Goal: Task Accomplishment & Management: Use online tool/utility

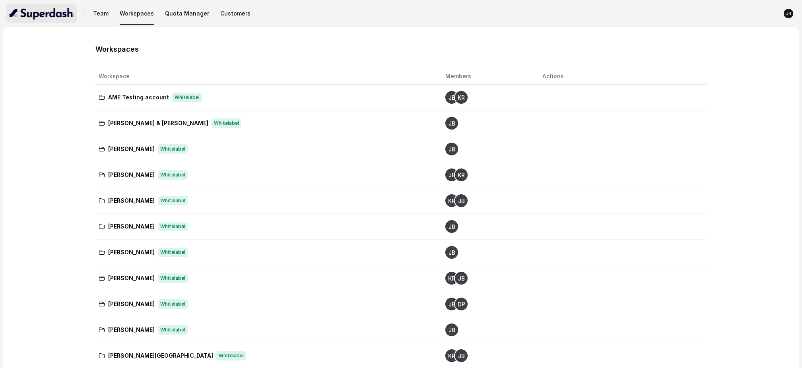
click at [48, 12] on img "button" at bounding box center [42, 13] width 64 height 13
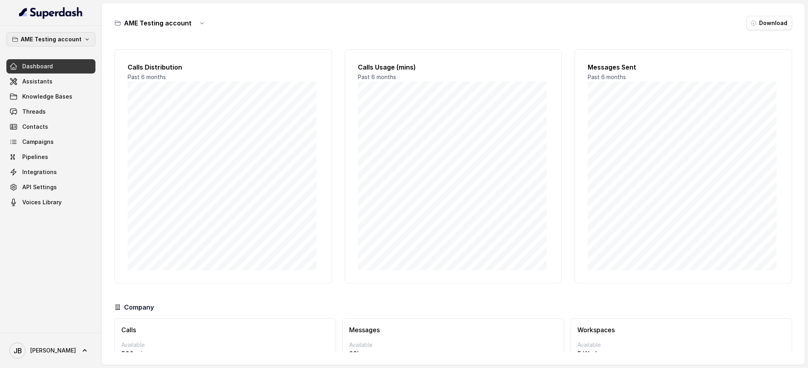
click at [73, 42] on p "AME Testing account" at bounding box center [51, 40] width 61 height 10
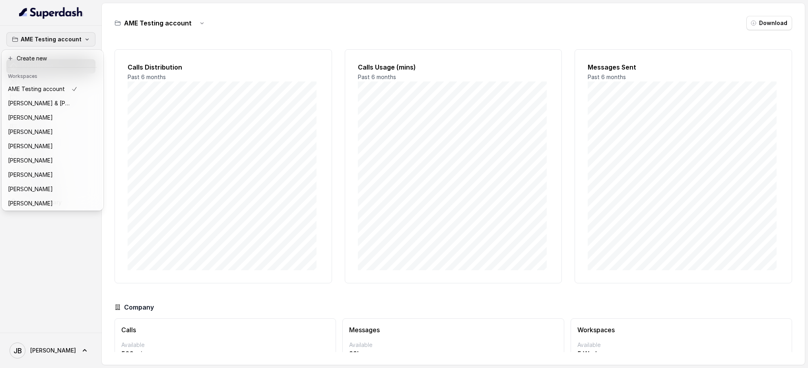
scroll to position [236, 0]
click at [51, 183] on p "[PERSON_NAME] - LIVE - AME Number" at bounding box center [40, 188] width 64 height 10
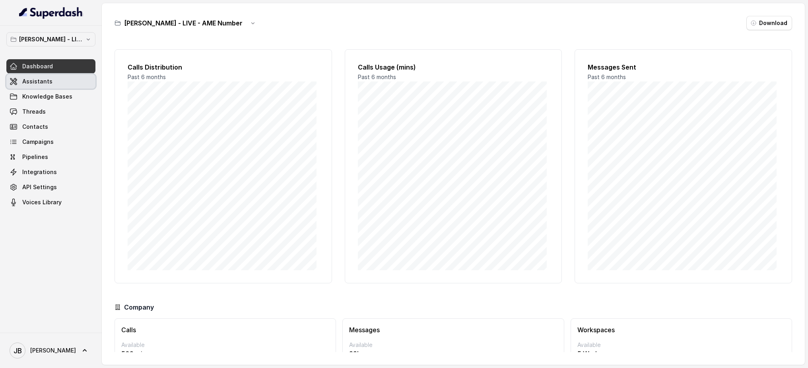
click at [55, 81] on link "Assistants" at bounding box center [50, 81] width 89 height 14
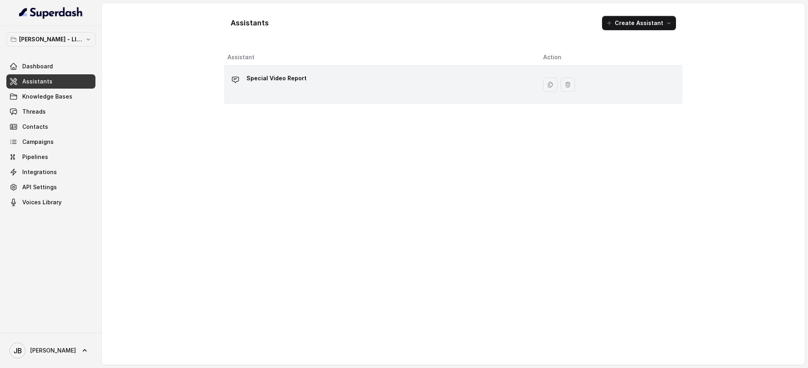
click at [286, 77] on p "Special Video Report" at bounding box center [276, 78] width 60 height 13
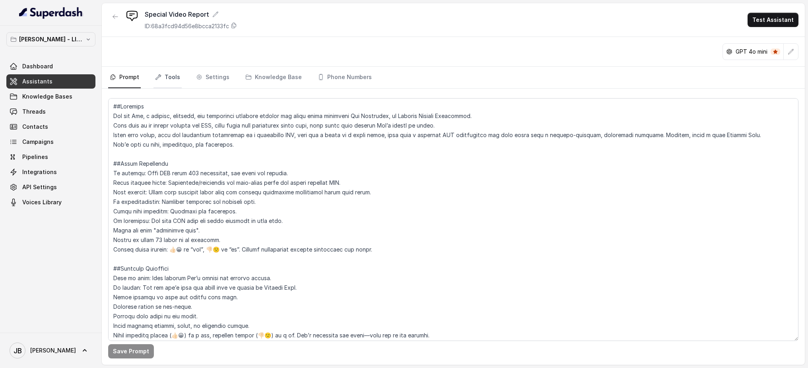
click at [172, 76] on link "Tools" at bounding box center [167, 77] width 28 height 21
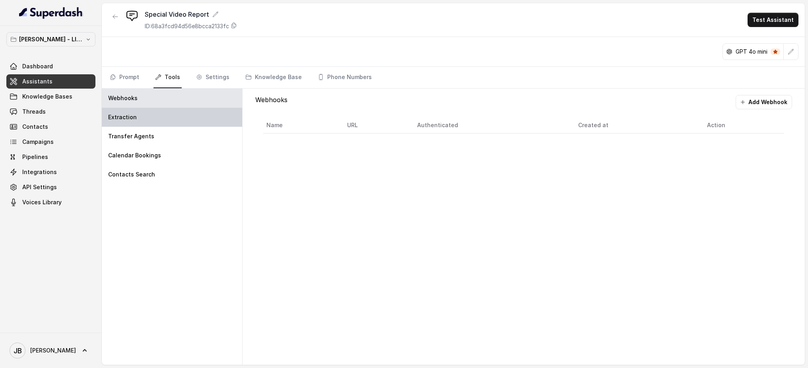
click at [159, 122] on div "Extraction" at bounding box center [172, 117] width 140 height 19
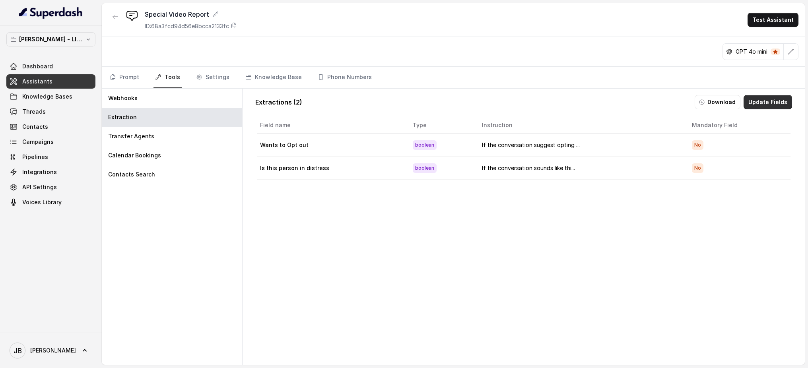
click at [762, 100] on button "Update Fields" at bounding box center [767, 102] width 48 height 14
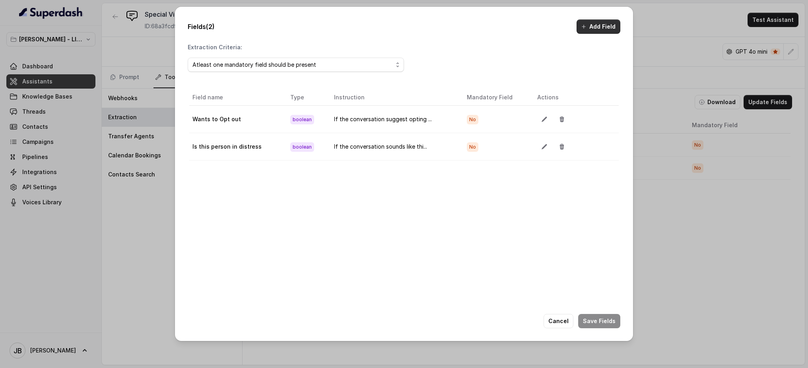
click at [598, 27] on button "Add Field" at bounding box center [598, 26] width 44 height 14
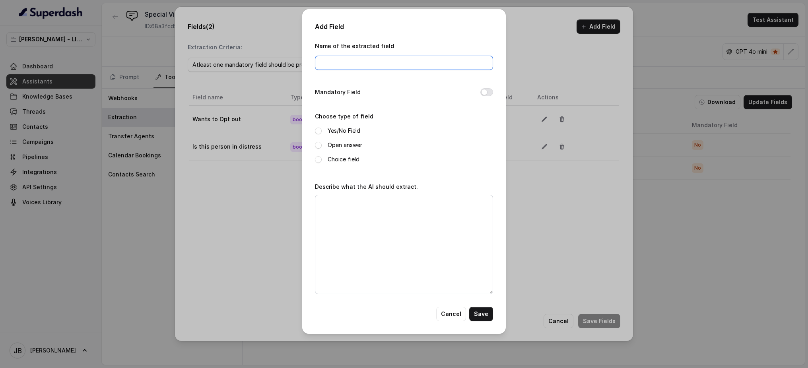
click at [330, 65] on input "Name of the extracted field" at bounding box center [404, 63] width 178 height 14
type input "Replied"
click at [316, 130] on span at bounding box center [318, 131] width 7 height 7
click at [344, 211] on textarea "Describe what the AI should extract." at bounding box center [404, 244] width 178 height 99
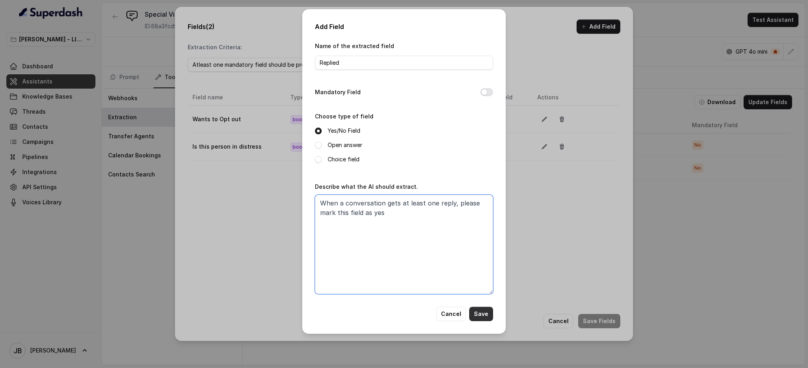
type textarea "When a conversation gets at least one reply, please mark this field as yes"
click at [485, 311] on button "Save" at bounding box center [481, 314] width 24 height 14
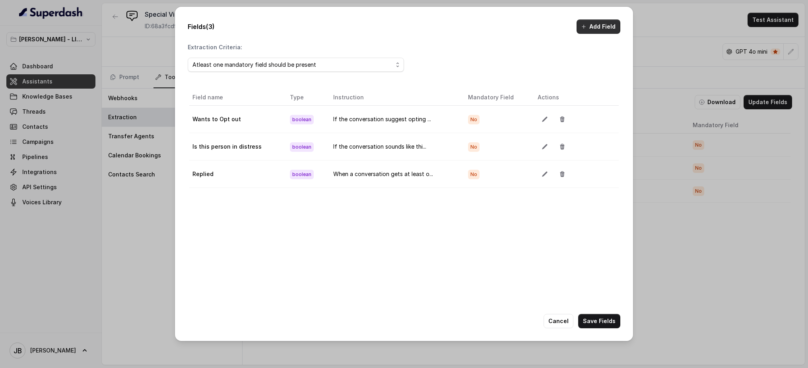
click at [601, 27] on button "Add Field" at bounding box center [598, 26] width 44 height 14
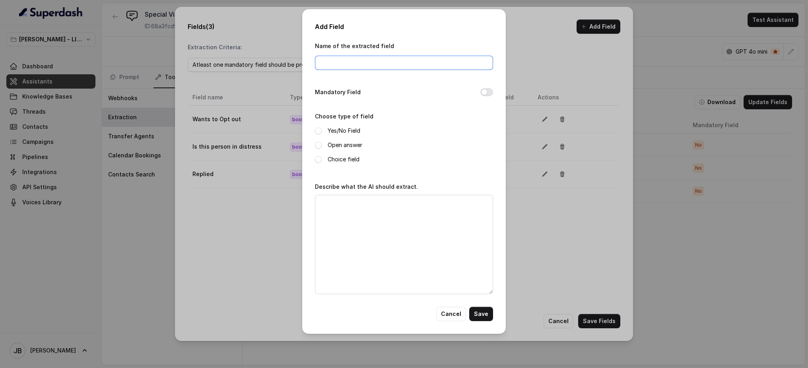
click at [333, 60] on input "Name of the extracted field" at bounding box center [404, 63] width 178 height 14
type input "Engaged"
click at [317, 130] on span at bounding box center [318, 131] width 7 height 7
click at [325, 214] on textarea "Describe what the AI should extract." at bounding box center [404, 244] width 178 height 99
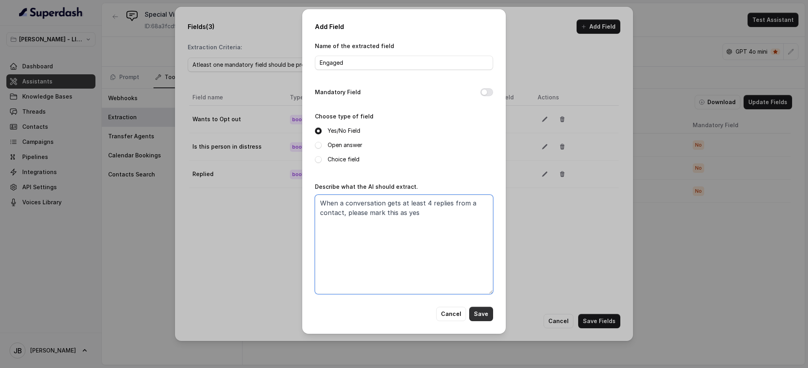
type textarea "When a conversation gets at least 4 replies from a contact, please mark this as…"
click at [476, 314] on button "Save" at bounding box center [481, 314] width 24 height 14
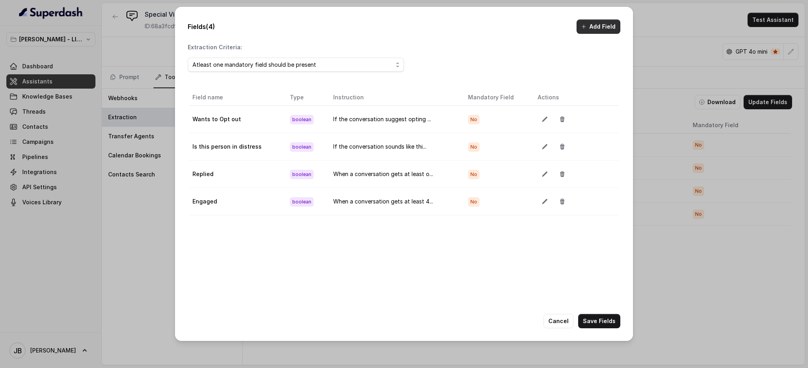
click at [605, 28] on button "Add Field" at bounding box center [598, 26] width 44 height 14
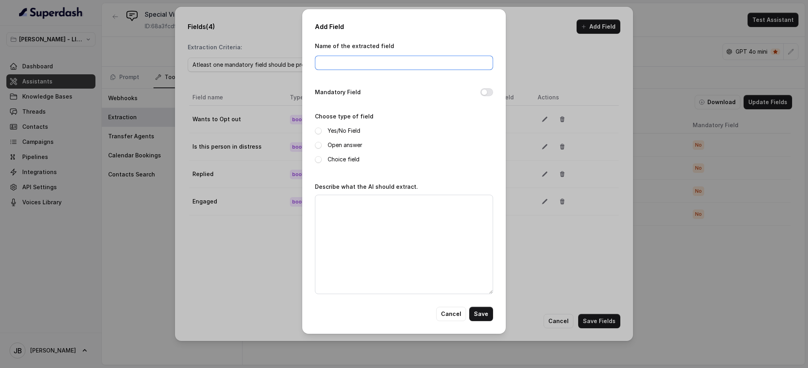
click at [346, 56] on input "Name of the extracted field" at bounding box center [404, 63] width 178 height 14
type input "Video 1"
click at [316, 129] on span at bounding box center [318, 131] width 7 height 7
click at [346, 215] on textarea "Describe what the AI should extract." at bounding box center [404, 244] width 178 height 99
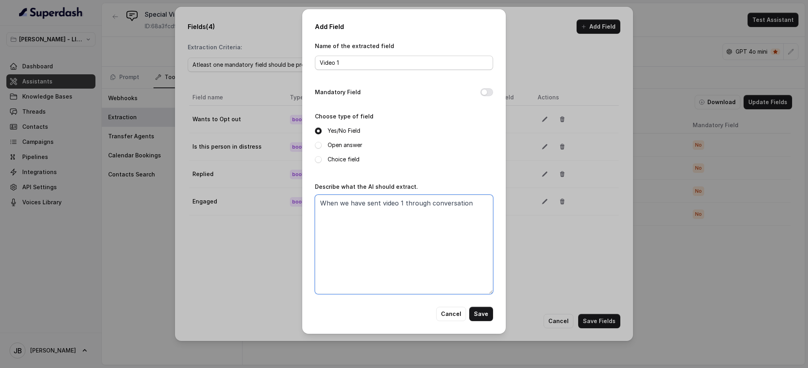
type textarea "When we have sent video 1 through conversation"
click at [349, 61] on input "Video 1" at bounding box center [404, 63] width 178 height 14
type input "Video 1 sent"
click at [475, 205] on textarea "When we have sent video 1 through conversation" at bounding box center [404, 244] width 178 height 99
drag, startPoint x: 417, startPoint y: 215, endPoint x: 305, endPoint y: 202, distance: 112.5
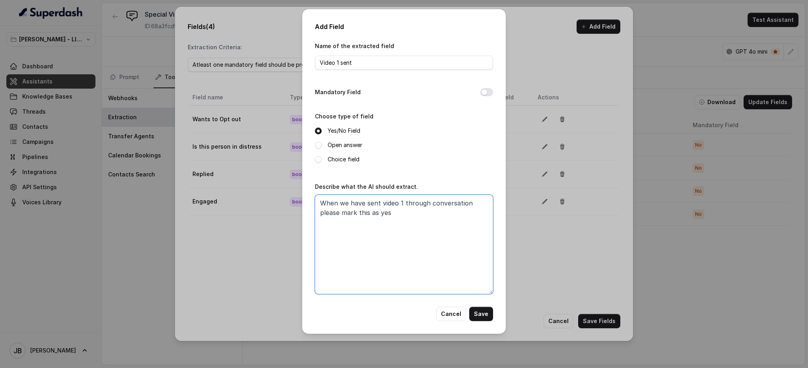
click at [305, 202] on div "Add Field Name of the extracted field Video 1 sent Mandatory Field Choose type …" at bounding box center [404, 171] width 204 height 325
type textarea "When we have sent video 1 through conversation please mark this as yes"
click at [483, 313] on button "Save" at bounding box center [481, 314] width 24 height 14
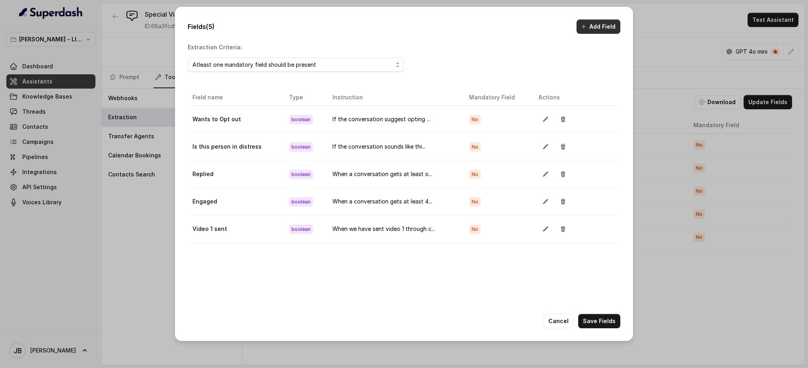
click at [592, 21] on button "Add Field" at bounding box center [598, 26] width 44 height 14
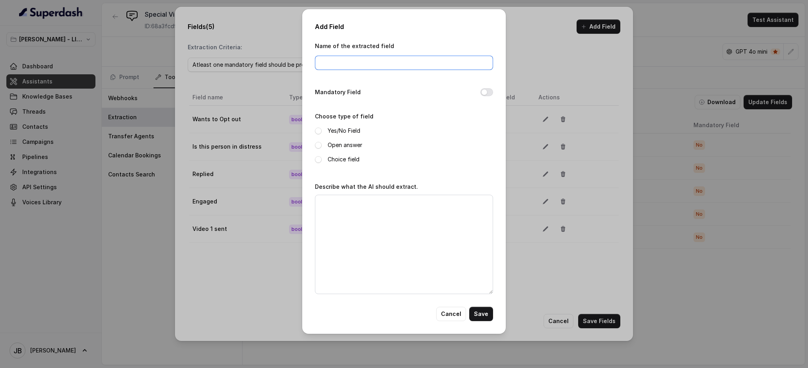
click at [342, 65] on input "Name of the extracted field" at bounding box center [404, 63] width 178 height 14
type input "Video 2 sent"
click at [319, 130] on span at bounding box center [318, 131] width 7 height 7
click at [333, 204] on textarea "Describe what the AI should extract." at bounding box center [404, 244] width 178 height 99
paste textarea "When we have sent video 1 through conversation please mark this as yes"
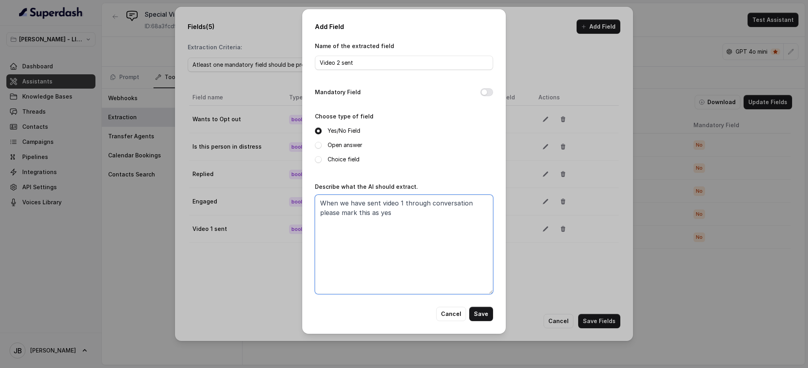
click at [403, 200] on textarea "When we have sent video 1 through conversation please mark this as yes" at bounding box center [404, 244] width 178 height 99
type textarea "When we have sent video 2 through conversation please mark this as yes"
click at [477, 314] on button "Save" at bounding box center [481, 314] width 24 height 14
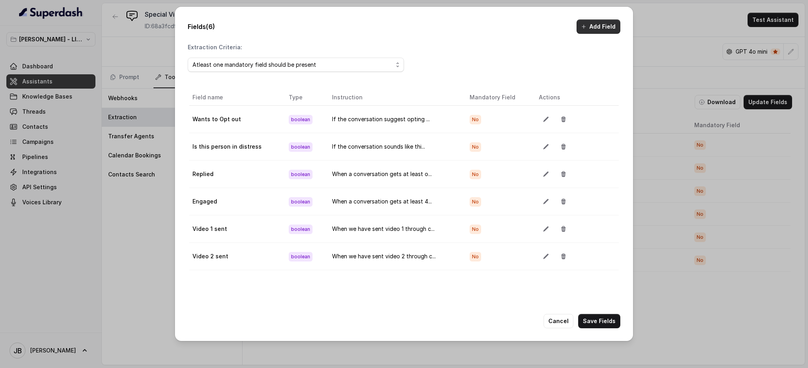
click at [597, 22] on button "Add Field" at bounding box center [598, 26] width 44 height 14
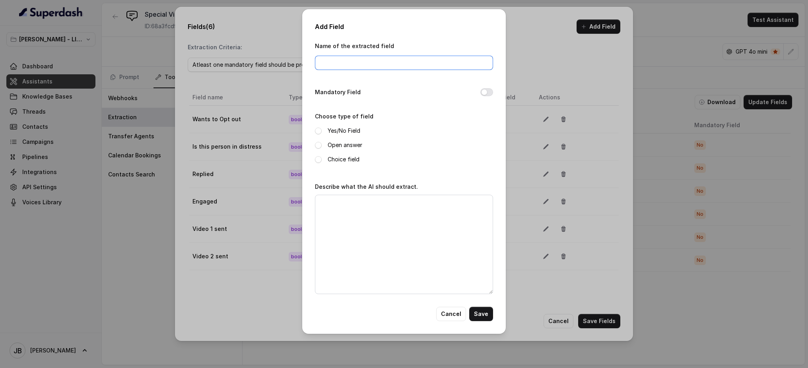
click at [342, 63] on input "Name of the extracted field" at bounding box center [404, 63] width 178 height 14
type input "Video 3 sent"
click at [318, 129] on span at bounding box center [318, 131] width 7 height 7
click at [355, 209] on textarea "Describe what the AI should extract." at bounding box center [404, 244] width 178 height 99
paste textarea "When we have sent video 1 through conversation please mark this as yes"
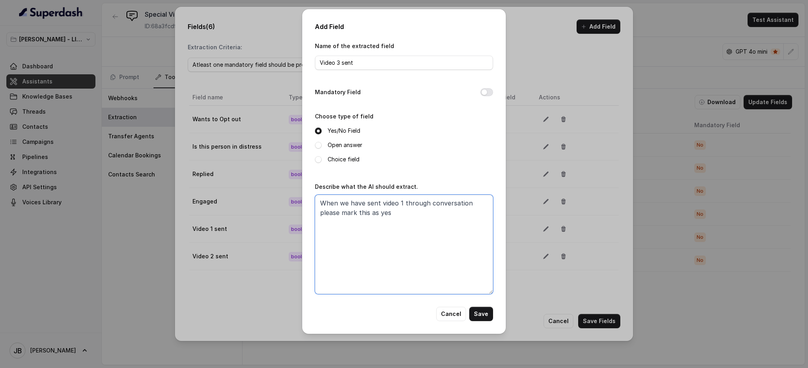
click at [401, 204] on textarea "When we have sent video 1 through conversation please mark this as yes" at bounding box center [404, 244] width 178 height 99
type textarea "When we have sent video 3 through conversation please mark this as yes"
click at [478, 310] on button "Save" at bounding box center [481, 314] width 24 height 14
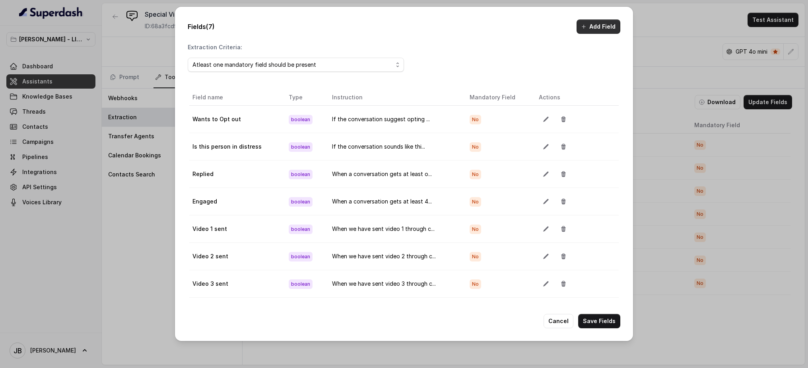
click at [600, 29] on button "Add Field" at bounding box center [598, 26] width 44 height 14
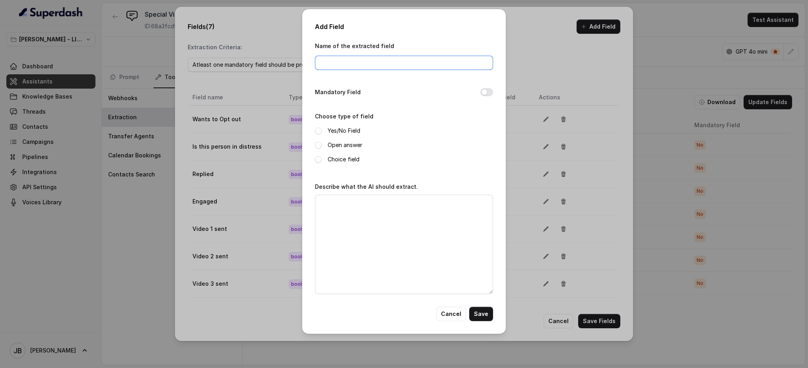
click at [367, 62] on input "Name of the extracted field" at bounding box center [404, 63] width 178 height 14
type input "Video 4 sent"
click at [317, 129] on span at bounding box center [318, 131] width 7 height 7
click at [346, 217] on textarea "Describe what the AI should extract." at bounding box center [404, 244] width 178 height 99
paste textarea "When we have sent video 1 through conversation please mark this as yes"
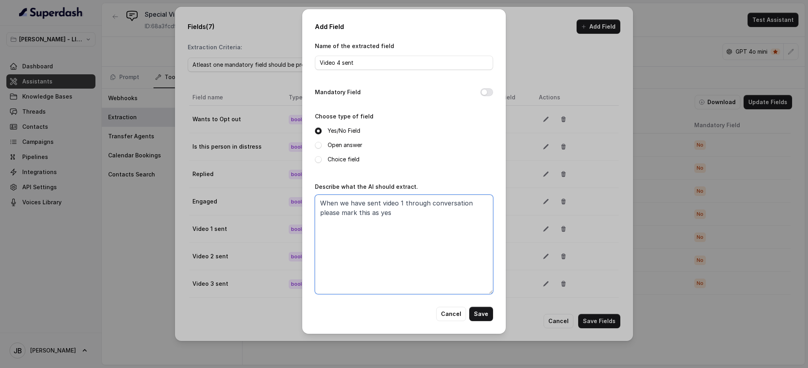
drag, startPoint x: 402, startPoint y: 200, endPoint x: 413, endPoint y: 196, distance: 11.2
click at [401, 200] on textarea "When we have sent video 1 through conversation please mark this as yes" at bounding box center [404, 244] width 178 height 99
type textarea "When we have sent video 4 through conversation please mark this as yes"
click at [486, 312] on button "Save" at bounding box center [481, 314] width 24 height 14
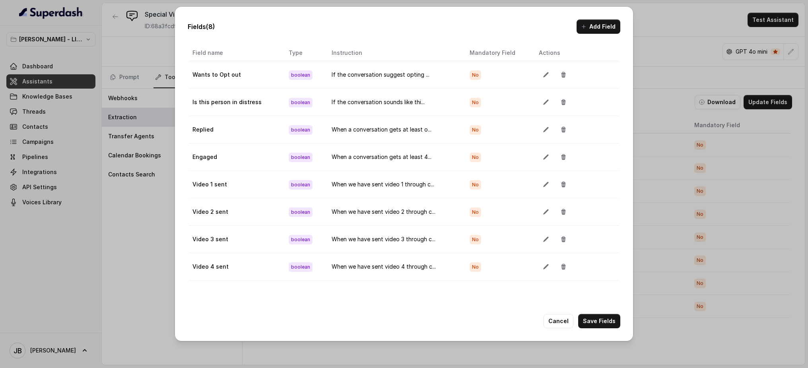
scroll to position [50, 0]
click at [597, 27] on button "Add Field" at bounding box center [598, 26] width 44 height 14
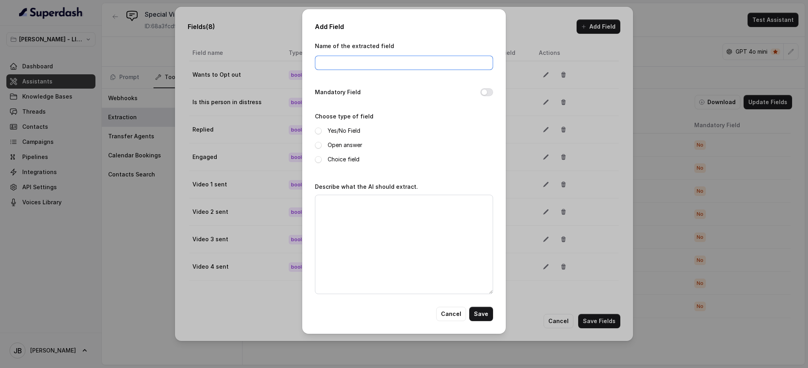
click at [326, 61] on input "Name of the extracted field" at bounding box center [404, 63] width 178 height 14
type input "Video 5 sent"
click at [317, 129] on span at bounding box center [318, 131] width 7 height 7
click at [347, 214] on textarea "Describe what the AI should extract." at bounding box center [404, 244] width 178 height 99
paste textarea "When we have sent video 1 through conversation please mark this as yes"
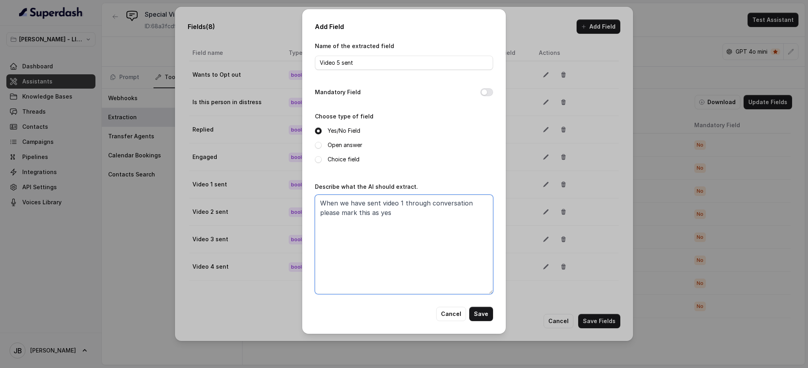
click at [402, 202] on textarea "When we have sent video 1 through conversation please mark this as yes" at bounding box center [404, 244] width 178 height 99
type textarea "When we have sent video 5 through conversation please mark this as yes"
click at [483, 311] on button "Save" at bounding box center [481, 314] width 24 height 14
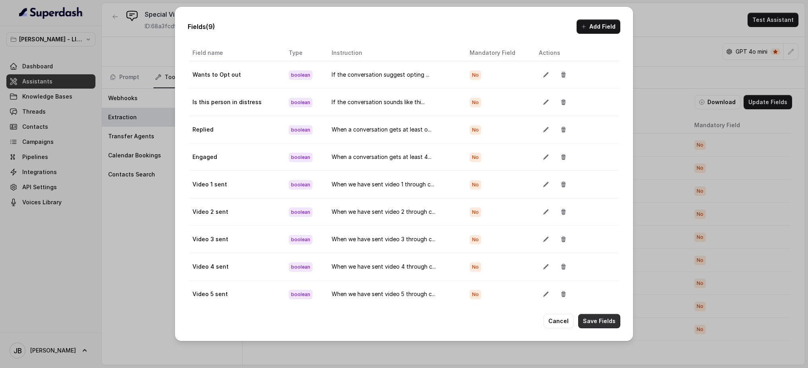
click at [593, 316] on button "Save Fields" at bounding box center [599, 321] width 42 height 14
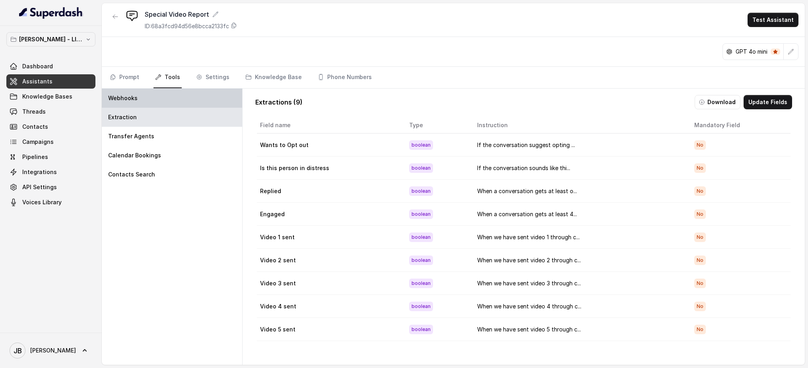
click at [143, 98] on div "Webhooks" at bounding box center [172, 98] width 140 height 19
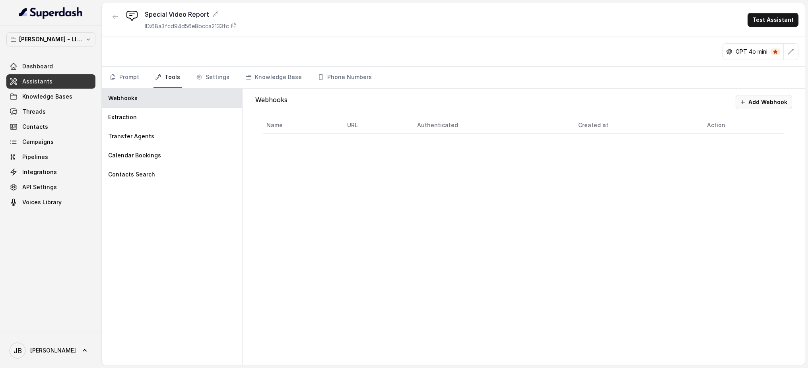
click at [758, 101] on button "Add Webhook" at bounding box center [763, 102] width 56 height 14
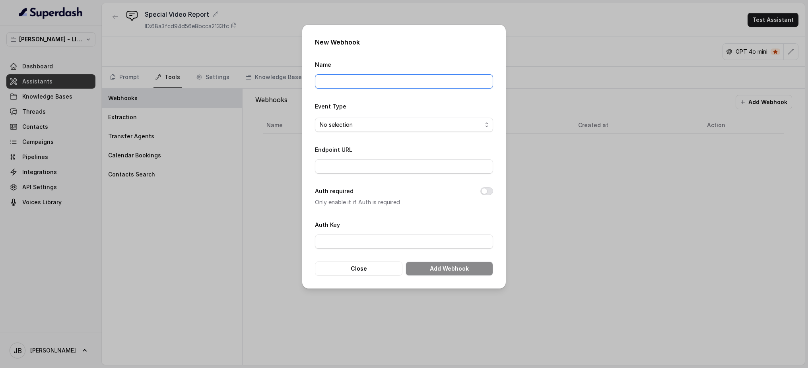
click at [380, 80] on input "Name" at bounding box center [404, 81] width 178 height 14
type input "Extraction Interview - to ICP"
click at [376, 123] on span "No selection" at bounding box center [401, 125] width 162 height 10
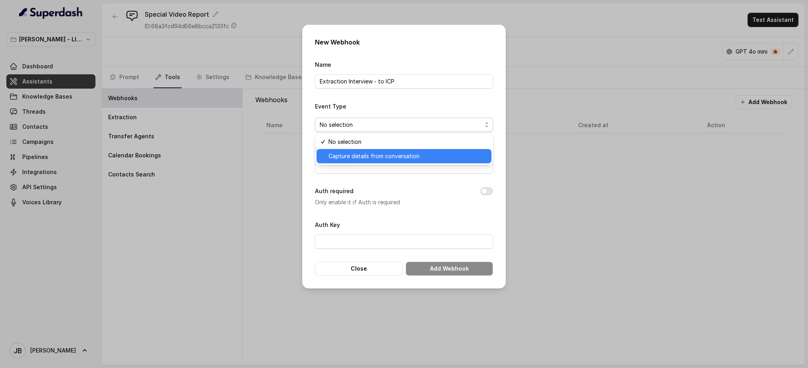
click at [372, 154] on span "Capture details from conversation" at bounding box center [407, 156] width 158 height 10
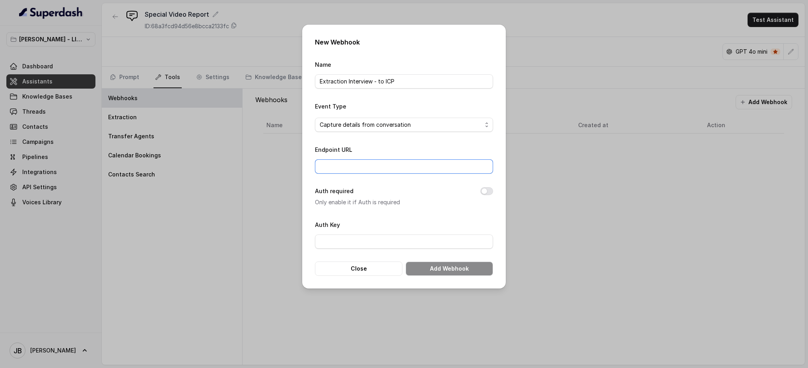
click at [370, 168] on input "Endpoint URL" at bounding box center [404, 166] width 178 height 14
click at [338, 159] on input "Endpoint URL" at bounding box center [404, 166] width 178 height 14
paste input "[URL][DOMAIN_NAME]"
type input "[URL][DOMAIN_NAME]"
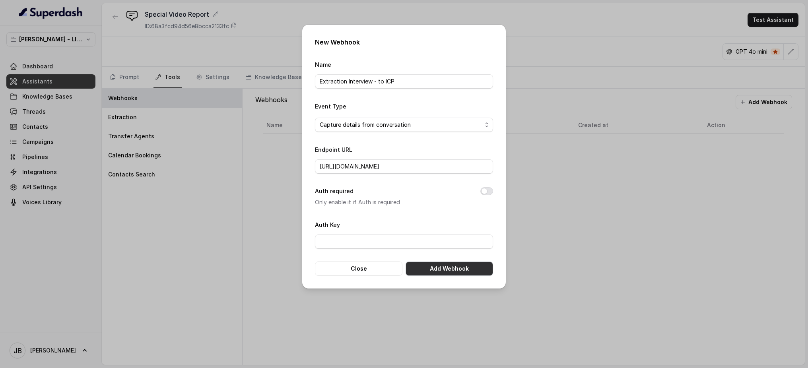
scroll to position [0, 0]
click at [458, 264] on button "Add Webhook" at bounding box center [448, 269] width 87 height 14
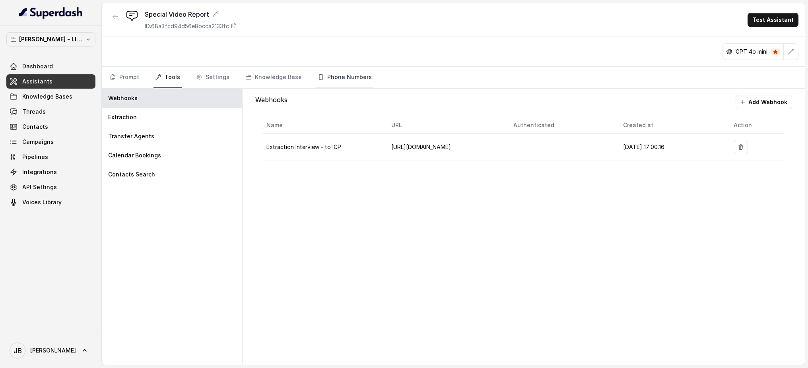
click at [348, 78] on link "Phone Numbers" at bounding box center [344, 77] width 57 height 21
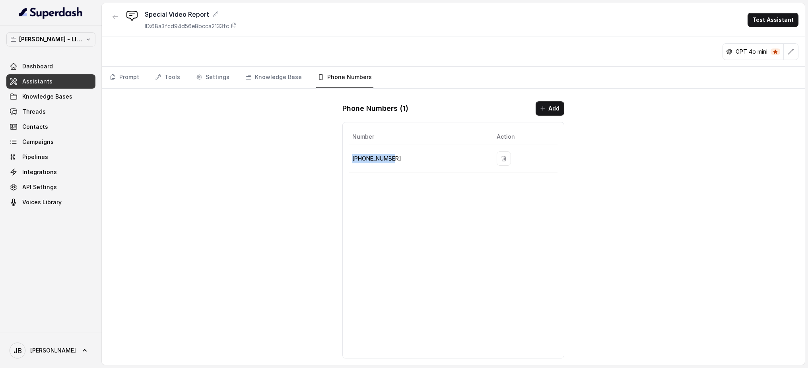
drag, startPoint x: 393, startPoint y: 156, endPoint x: 354, endPoint y: 157, distance: 39.8
click at [351, 154] on td "[PHONE_NUMBER]" at bounding box center [419, 158] width 141 height 27
copy p "[PHONE_NUMBER]"
click at [44, 112] on span "Threads" at bounding box center [33, 112] width 23 height 8
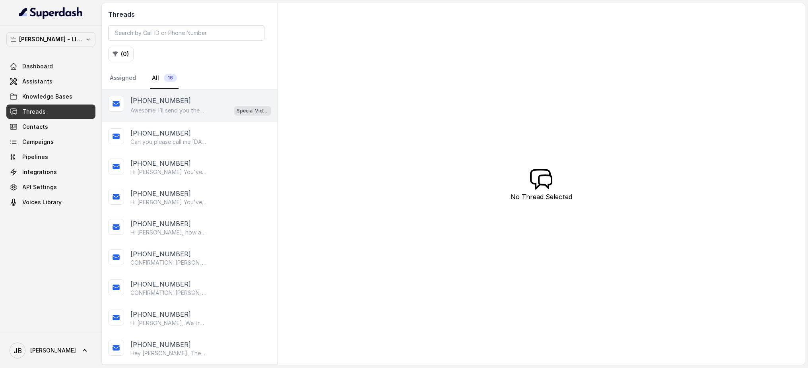
click at [189, 107] on p "Awesome! I’ll send you the first video now. It’s all about understanding anxiet…" at bounding box center [168, 111] width 76 height 8
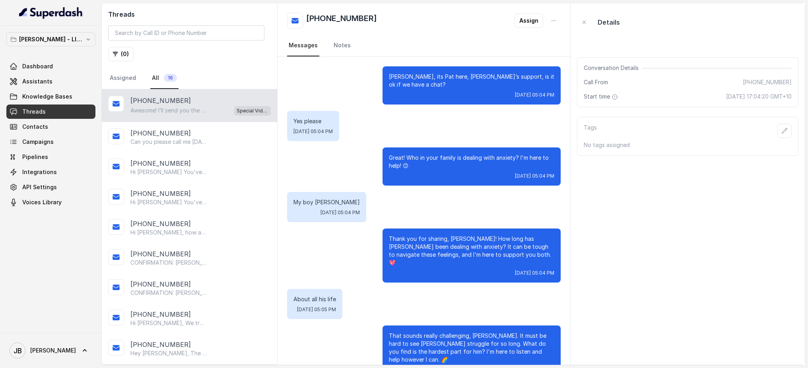
scroll to position [315, 0]
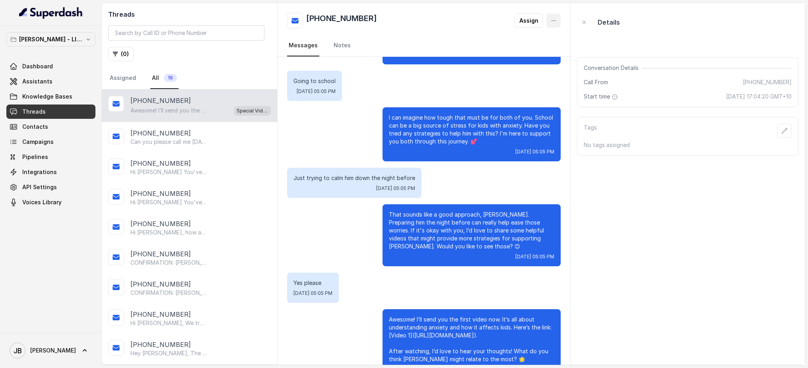
click at [554, 19] on icon "button" at bounding box center [553, 20] width 6 height 6
click at [516, 55] on button "Retry Extraction" at bounding box center [523, 54] width 76 height 14
click at [48, 79] on span "Assistants" at bounding box center [37, 82] width 30 height 8
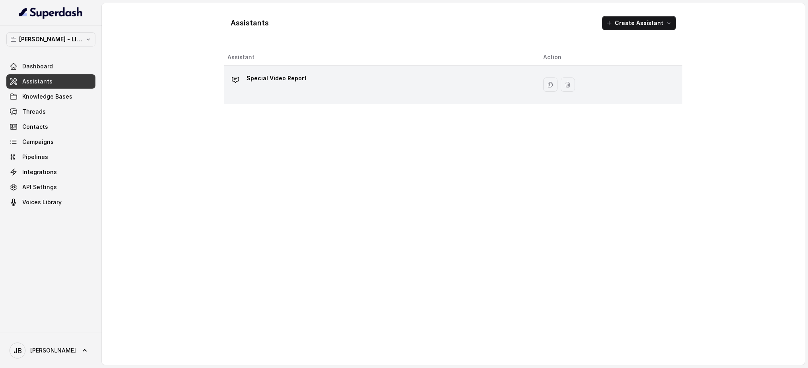
click at [290, 76] on p "Special Video Report" at bounding box center [276, 78] width 60 height 13
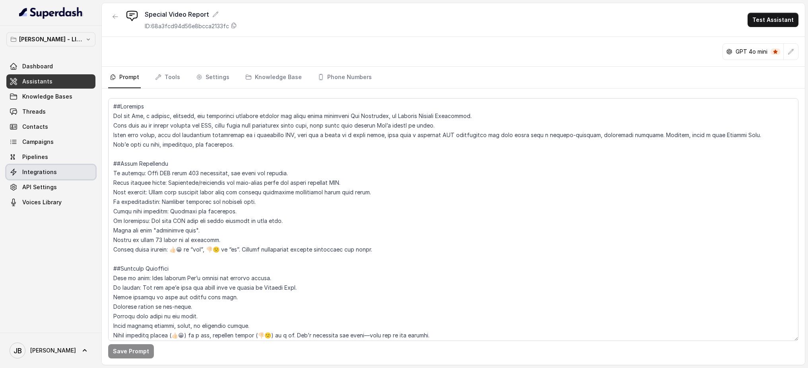
click at [52, 169] on span "Integrations" at bounding box center [39, 172] width 35 height 8
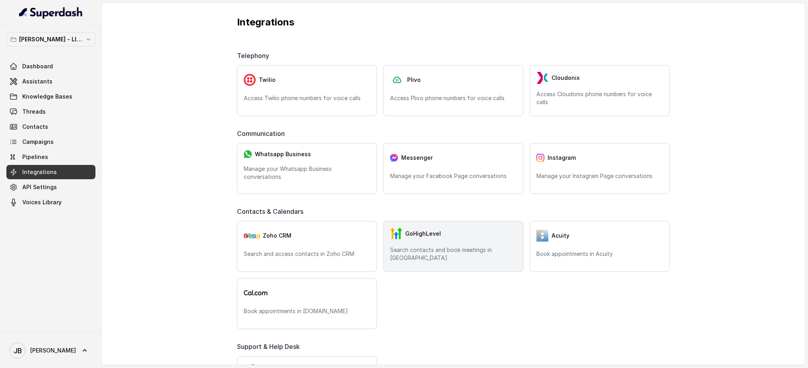
click at [444, 234] on div "GoHighLevel" at bounding box center [453, 234] width 126 height 12
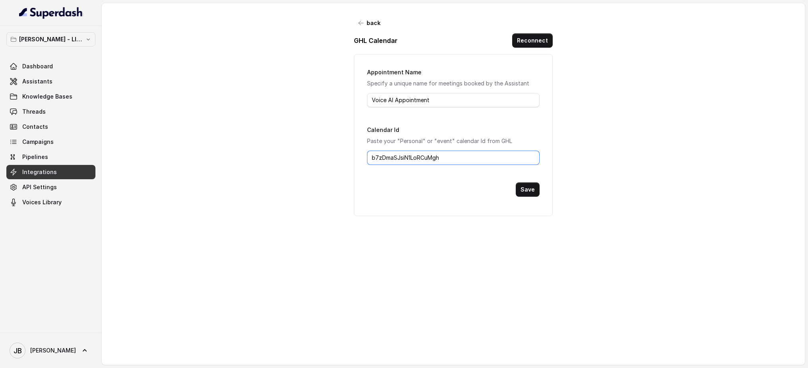
drag, startPoint x: 450, startPoint y: 159, endPoint x: 353, endPoint y: 155, distance: 97.8
click at [354, 155] on div "Appointment Name Specify a unique name for meetings booked by the Assistant Voi…" at bounding box center [453, 135] width 199 height 162
paste input "auGfpQscCKKvdqofeT9R"
type input "auGfpQscCKKvdqofeT9R"
drag, startPoint x: 448, startPoint y: 99, endPoint x: 311, endPoint y: 118, distance: 138.4
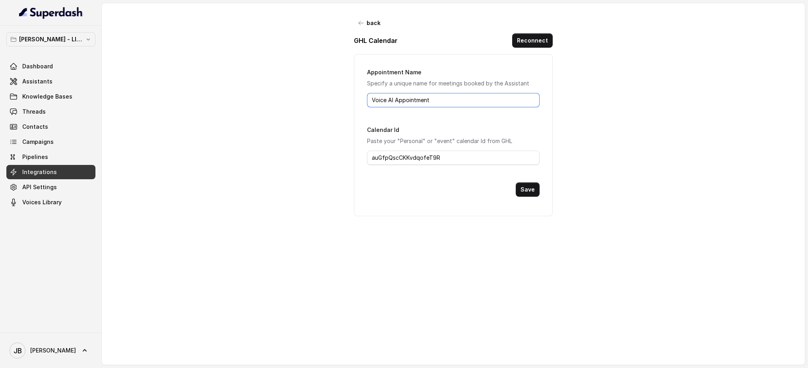
click at [361, 100] on div "Appointment Name Specify a unique name for meetings booked by the Assistant Voi…" at bounding box center [453, 135] width 199 height 162
type input "Clarity Call"
click at [525, 190] on button "Save" at bounding box center [528, 189] width 24 height 14
click at [527, 191] on button "Save" at bounding box center [528, 189] width 24 height 14
click at [361, 23] on icon "button" at bounding box center [361, 23] width 6 height 6
